Goal: Transaction & Acquisition: Book appointment/travel/reservation

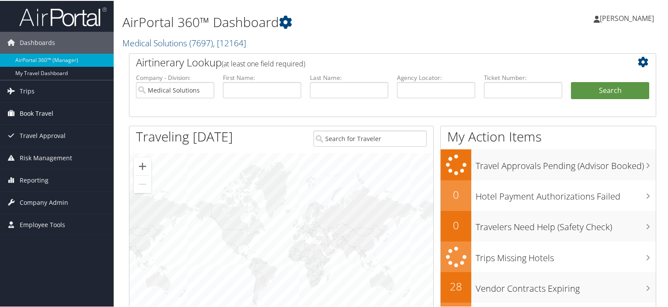
click at [31, 108] on span "Book Travel" at bounding box center [37, 113] width 34 height 22
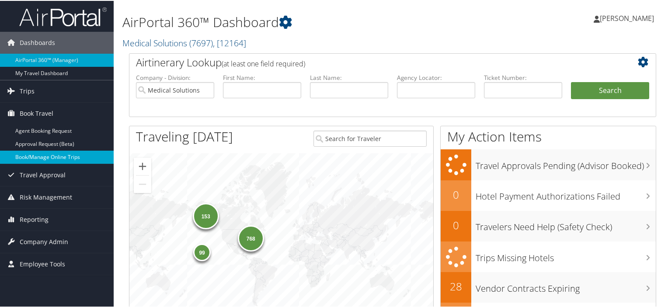
click at [35, 157] on link "Book/Manage Online Trips" at bounding box center [57, 156] width 114 height 13
